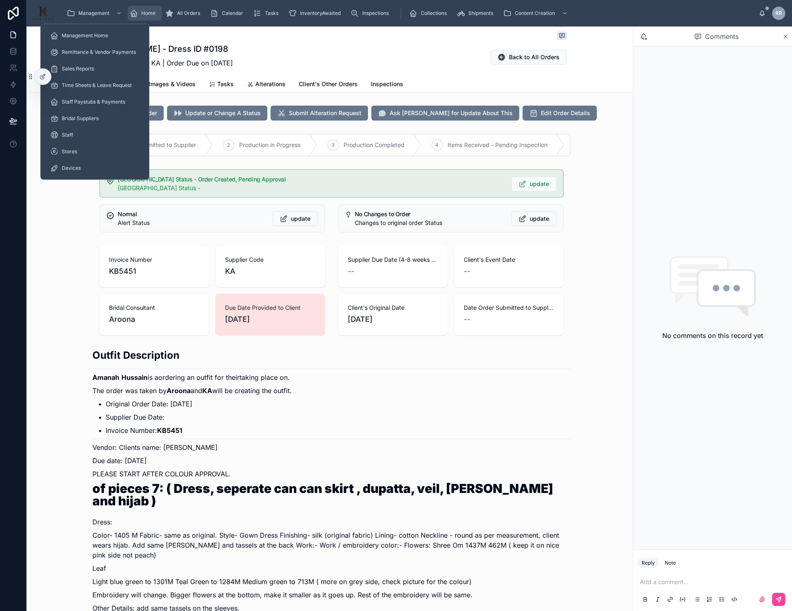
click at [142, 11] on span "Home" at bounding box center [149, 13] width 14 height 7
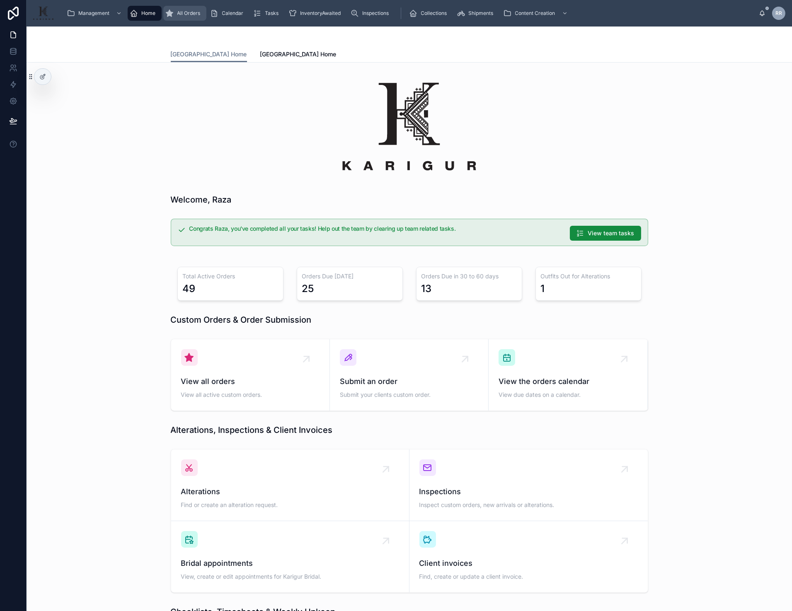
click at [172, 15] on icon "scrollable content" at bounding box center [170, 13] width 8 height 8
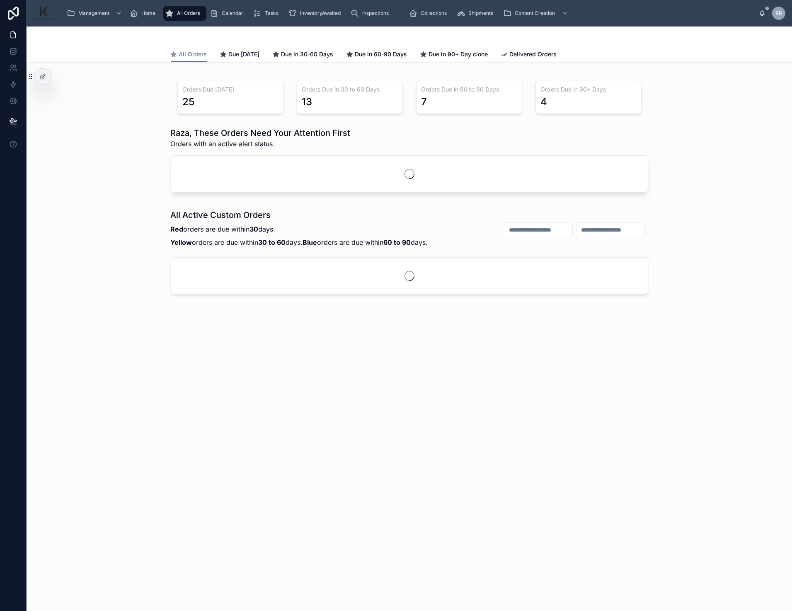
click at [172, 15] on icon "scrollable content" at bounding box center [170, 13] width 8 height 8
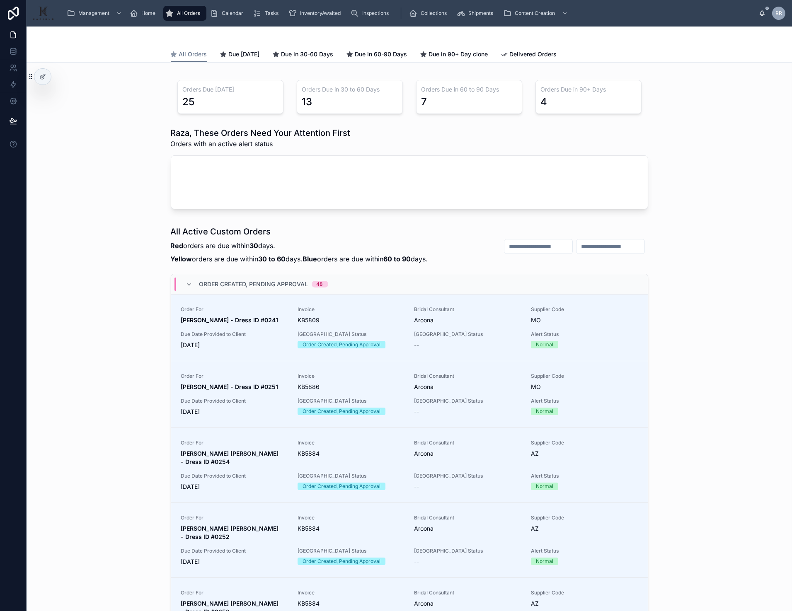
click at [117, 224] on div "All Active Custom Orders Red orders are due [DATE]. Yellow orders are due withi…" at bounding box center [409, 480] width 752 height 516
click at [258, 52] on span "Due [DATE]" at bounding box center [244, 54] width 31 height 8
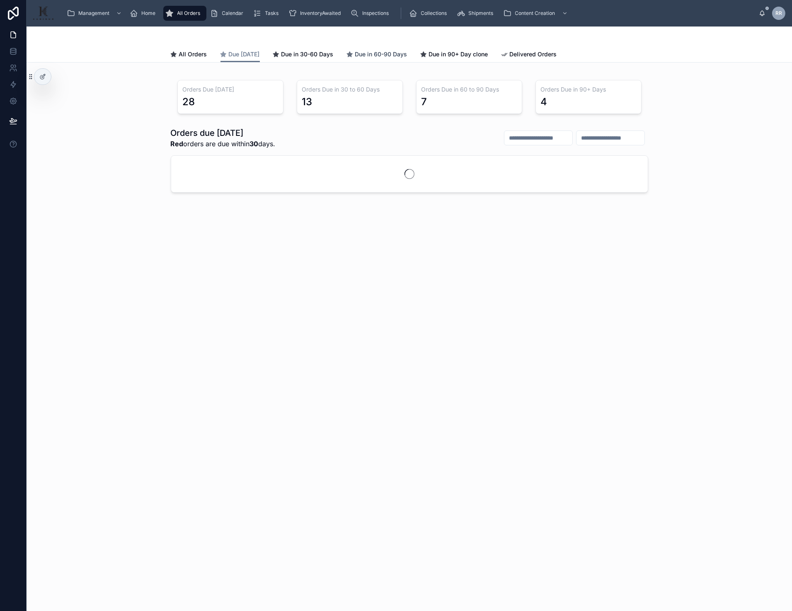
click at [380, 54] on span "Due in 60-90 Days" at bounding box center [381, 54] width 52 height 8
click at [365, 9] on div "Inspections" at bounding box center [371, 13] width 41 height 13
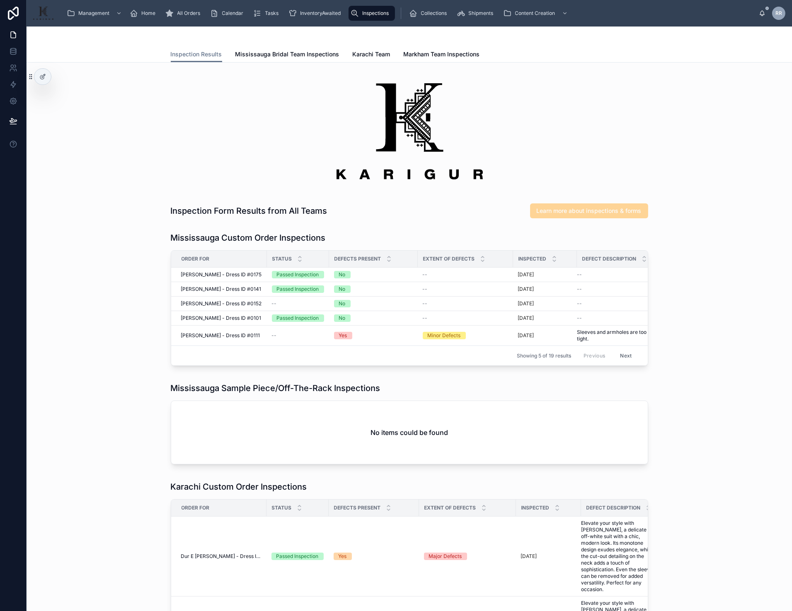
click at [567, 214] on div "Learn more about inspections & forms" at bounding box center [589, 210] width 118 height 15
click at [266, 170] on div at bounding box center [409, 130] width 477 height 117
click at [278, 56] on span "Mississauga Bridal Team Inspections" at bounding box center [287, 54] width 104 height 8
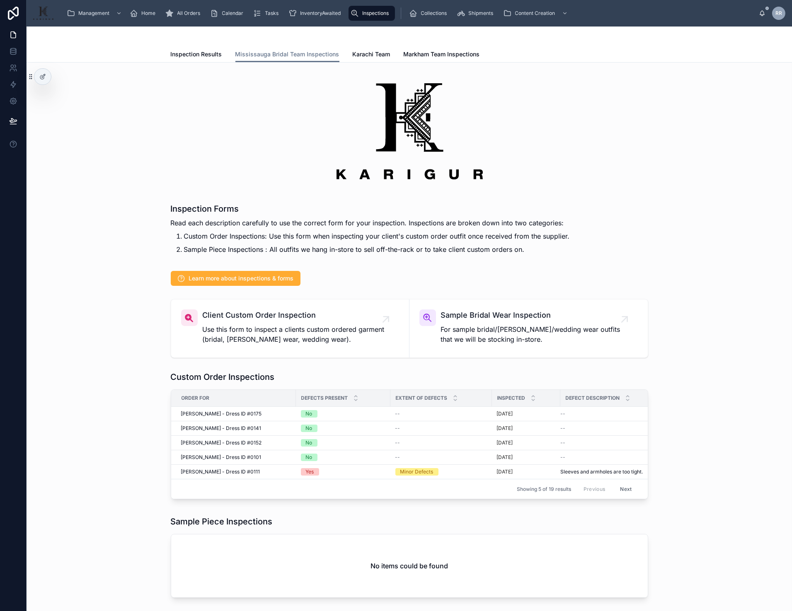
click at [356, 280] on div "Learn more about inspections & forms" at bounding box center [409, 278] width 477 height 15
click at [284, 277] on span "Learn more about inspections & forms" at bounding box center [241, 278] width 105 height 8
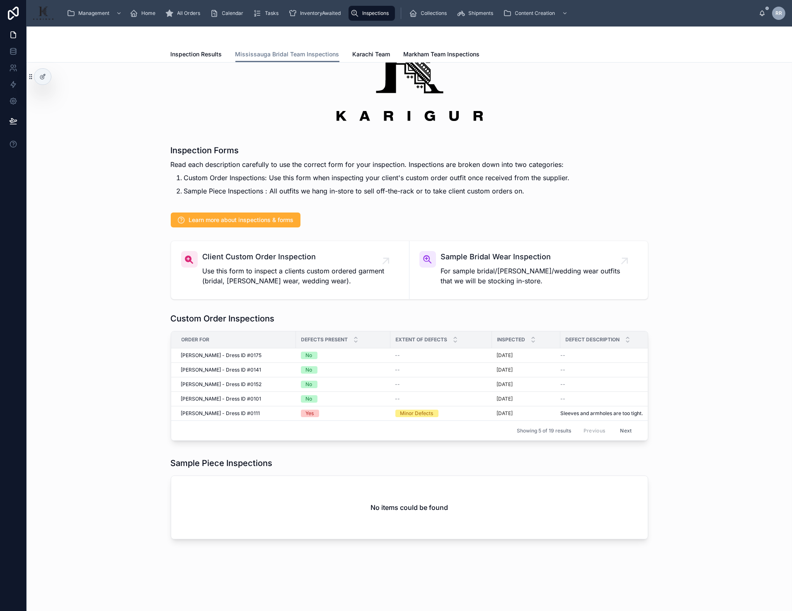
click at [165, 260] on div "Client Custom Order Inspection Use this form to inspect a clients custom ordere…" at bounding box center [409, 269] width 752 height 65
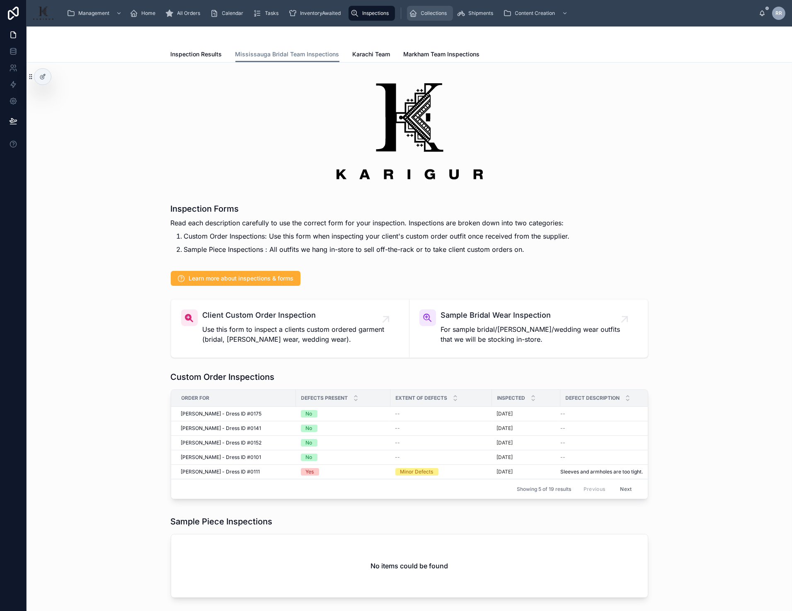
click at [432, 12] on span "Collections" at bounding box center [434, 13] width 26 height 7
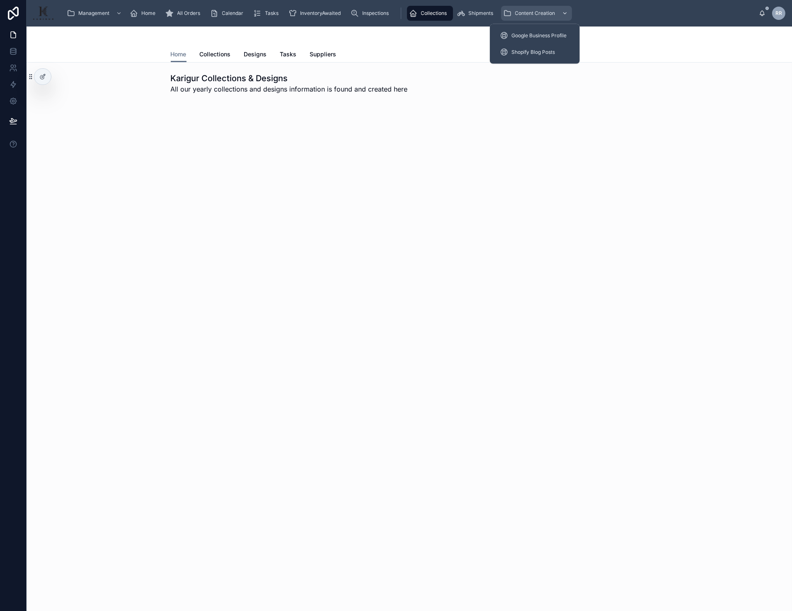
click at [522, 14] on span "Content Creation" at bounding box center [535, 13] width 40 height 7
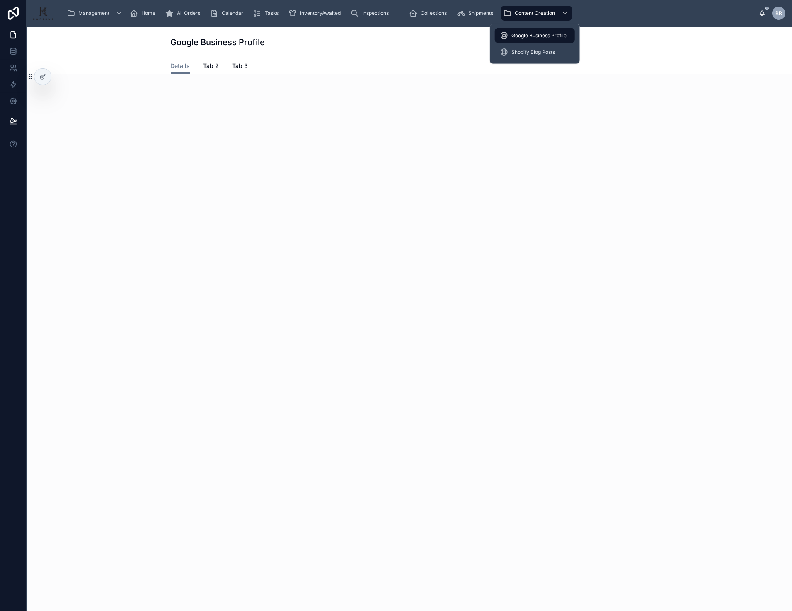
click at [539, 40] on div "Google Business Profile" at bounding box center [535, 35] width 70 height 13
click at [542, 58] on div "Shopify Blog Posts" at bounding box center [535, 52] width 70 height 13
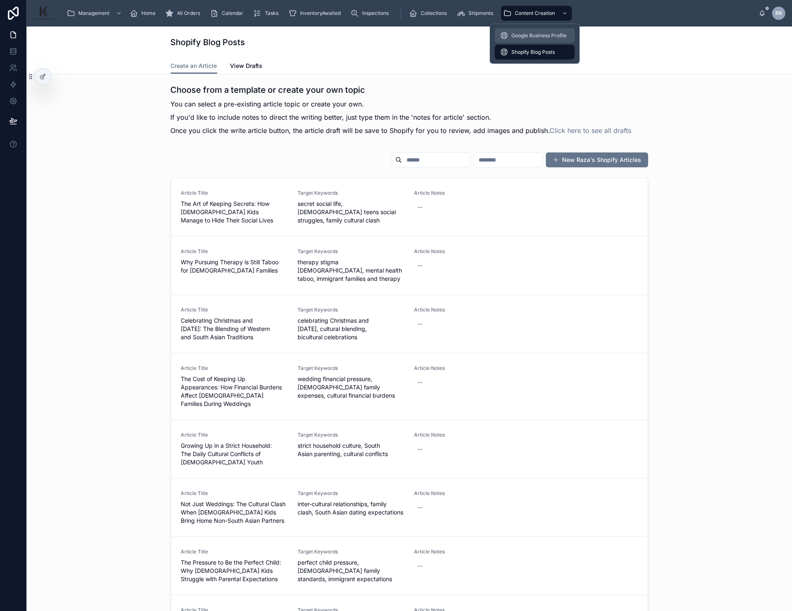
click at [533, 38] on span "Google Business Profile" at bounding box center [538, 35] width 55 height 7
